Goal: Feedback & Contribution: Contribute content

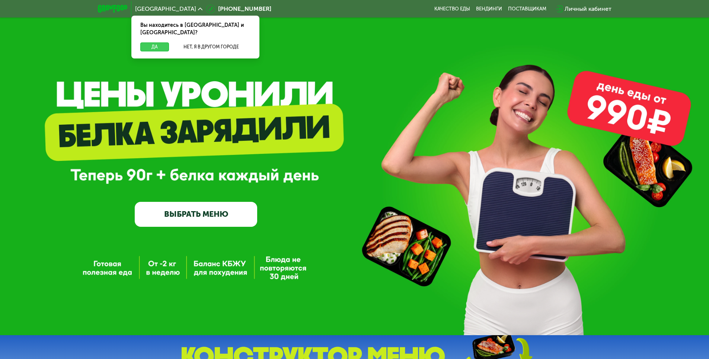
click at [145, 42] on button "Да" at bounding box center [154, 46] width 29 height 9
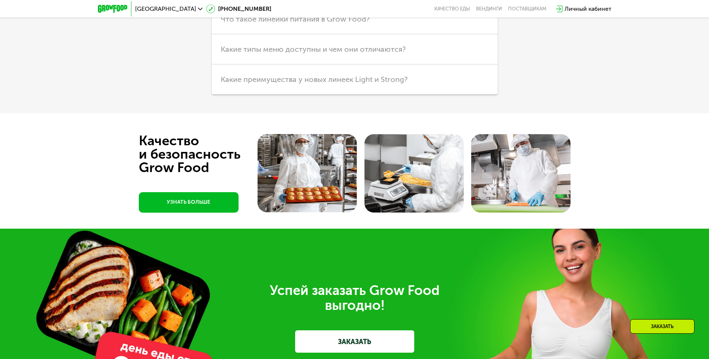
scroll to position [2259, 0]
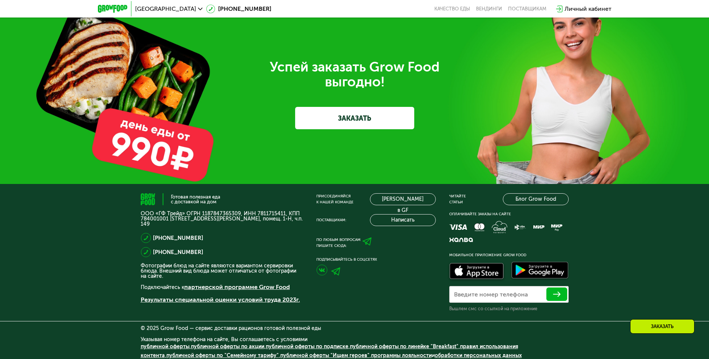
click at [676, 326] on div "Заказать" at bounding box center [662, 326] width 64 height 15
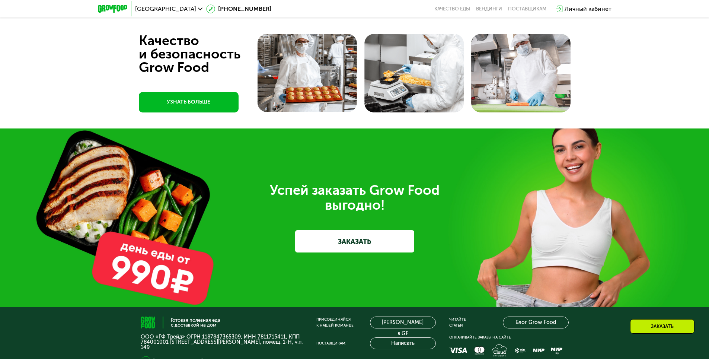
scroll to position [2324, 0]
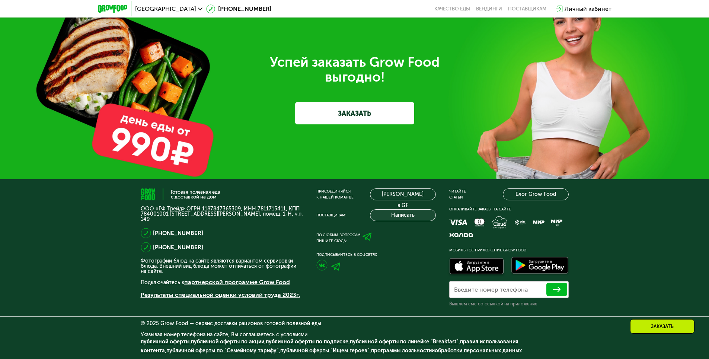
click at [392, 216] on button "Написать" at bounding box center [403, 215] width 66 height 12
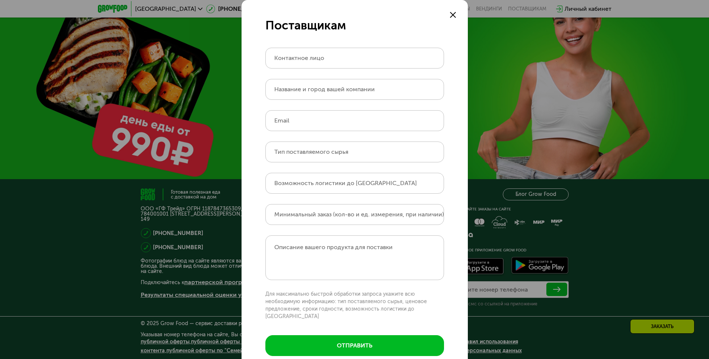
scroll to position [13, 0]
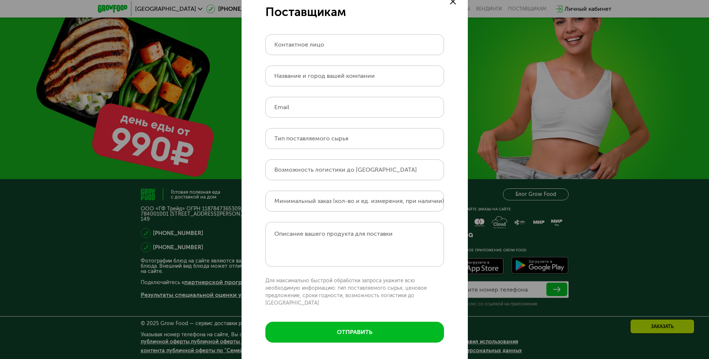
click at [269, 184] on form "Поставщикам Контактное лицо Название и город вашей компании Email Тип поставляе…" at bounding box center [355, 177] width 226 height 380
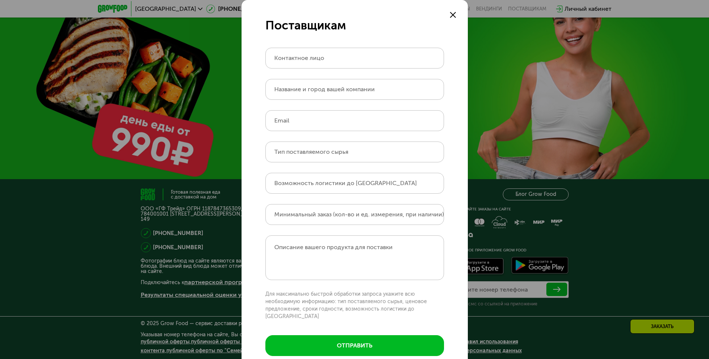
scroll to position [2287, 0]
click at [302, 249] on label "Описание вашего продукта для поставки" at bounding box center [333, 247] width 118 height 7
click at [302, 249] on textarea "Описание вашего продукта для поставки" at bounding box center [355, 257] width 179 height 45
click at [283, 232] on form "Поставщикам Контактное лицо Название и город вашей компании Email Тип поставляе…" at bounding box center [355, 190] width 226 height 380
click at [454, 17] on div at bounding box center [453, 14] width 9 height 9
